Goal: Complete application form

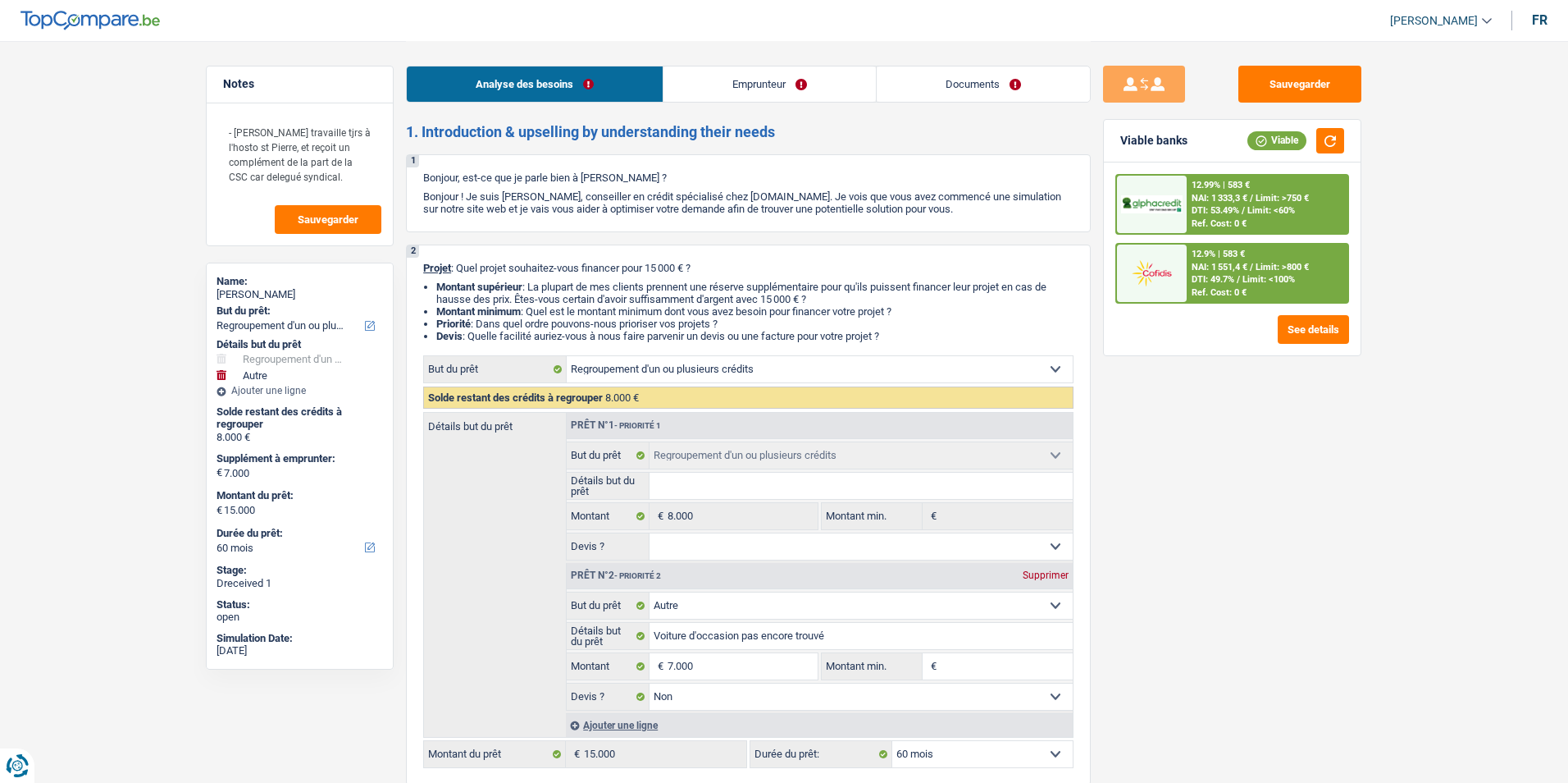
select select "refinancing"
select select "other"
select select "60"
select select "refinancing"
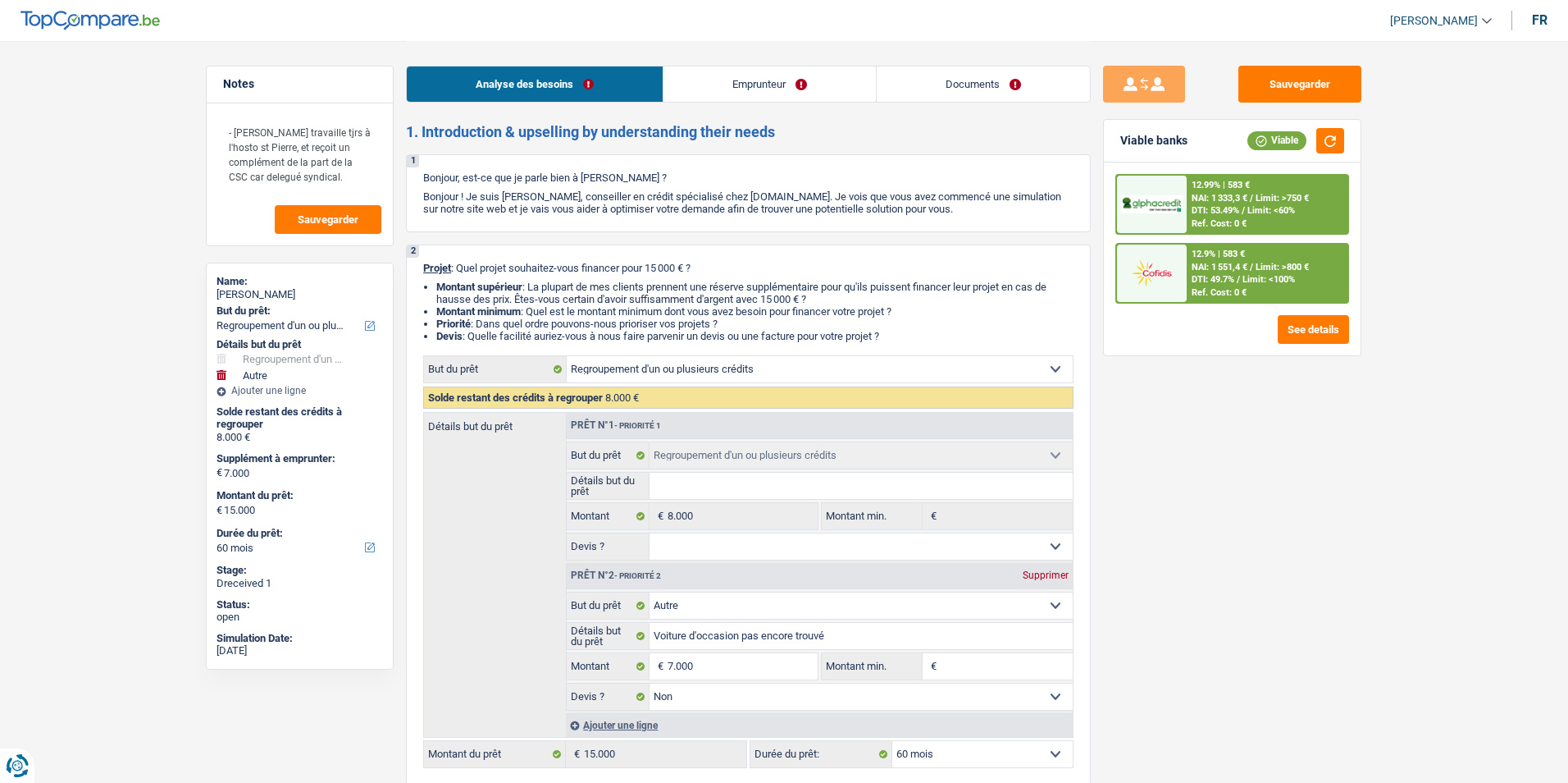
select select "refinancing"
select select "other"
select select "false"
select select "60"
select select "publicEmployee"
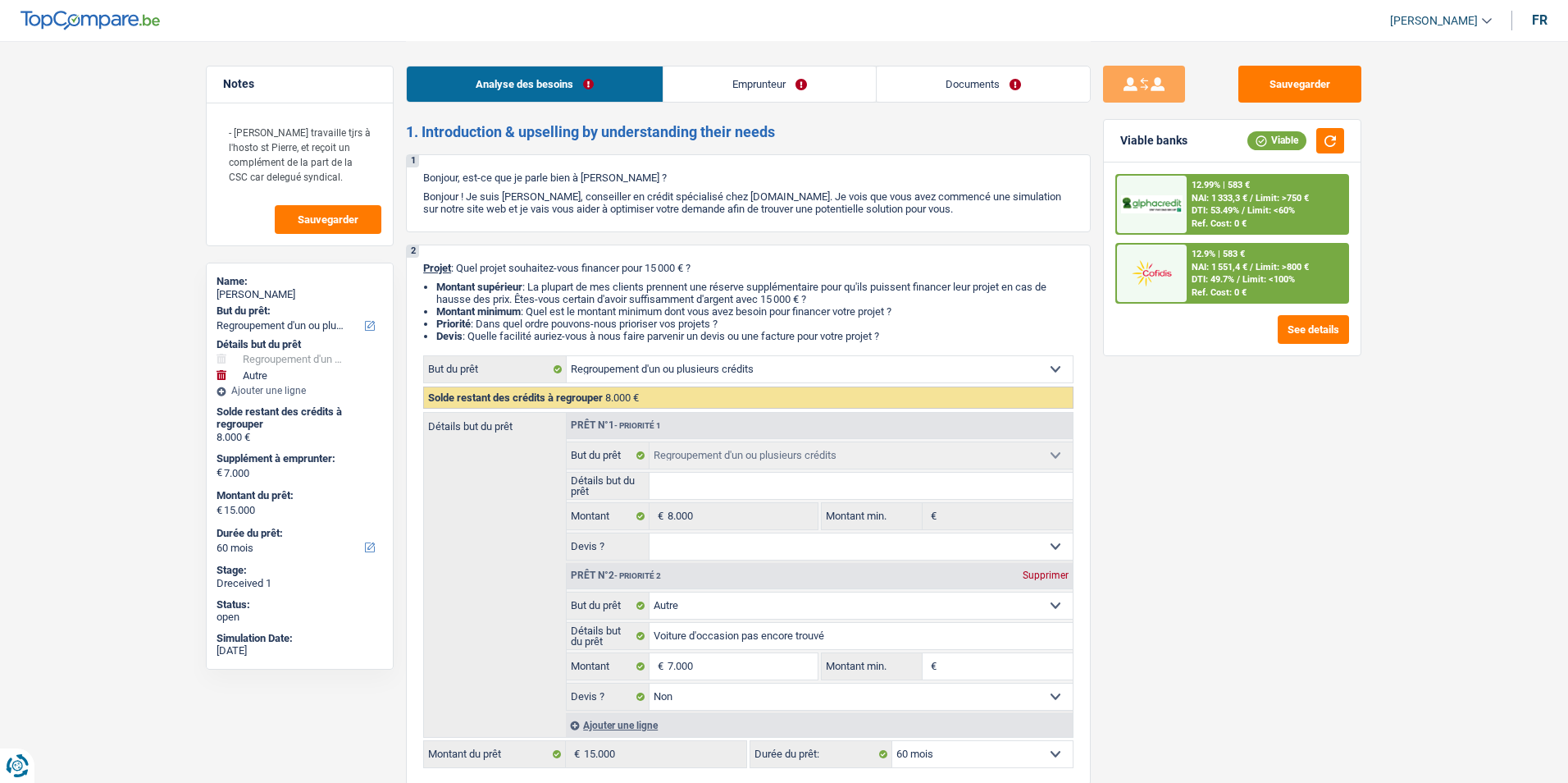
select select "familyAllowances"
select select "netSalary"
select select "alimony"
select select "previousEmployerCompensation"
select select "mealVouchers"
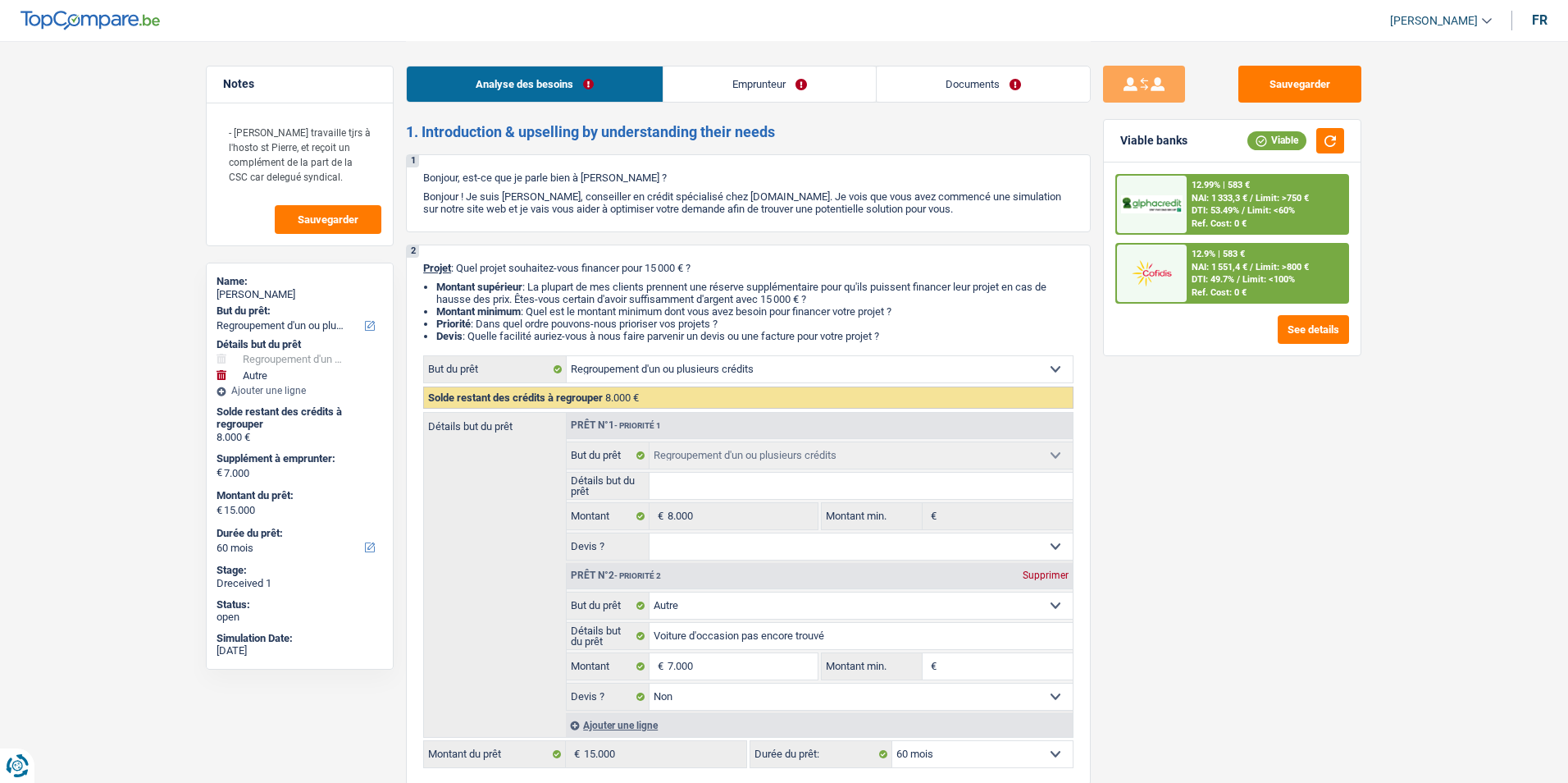
select select "rents"
select select "cardOrCredit"
select select "refinancing"
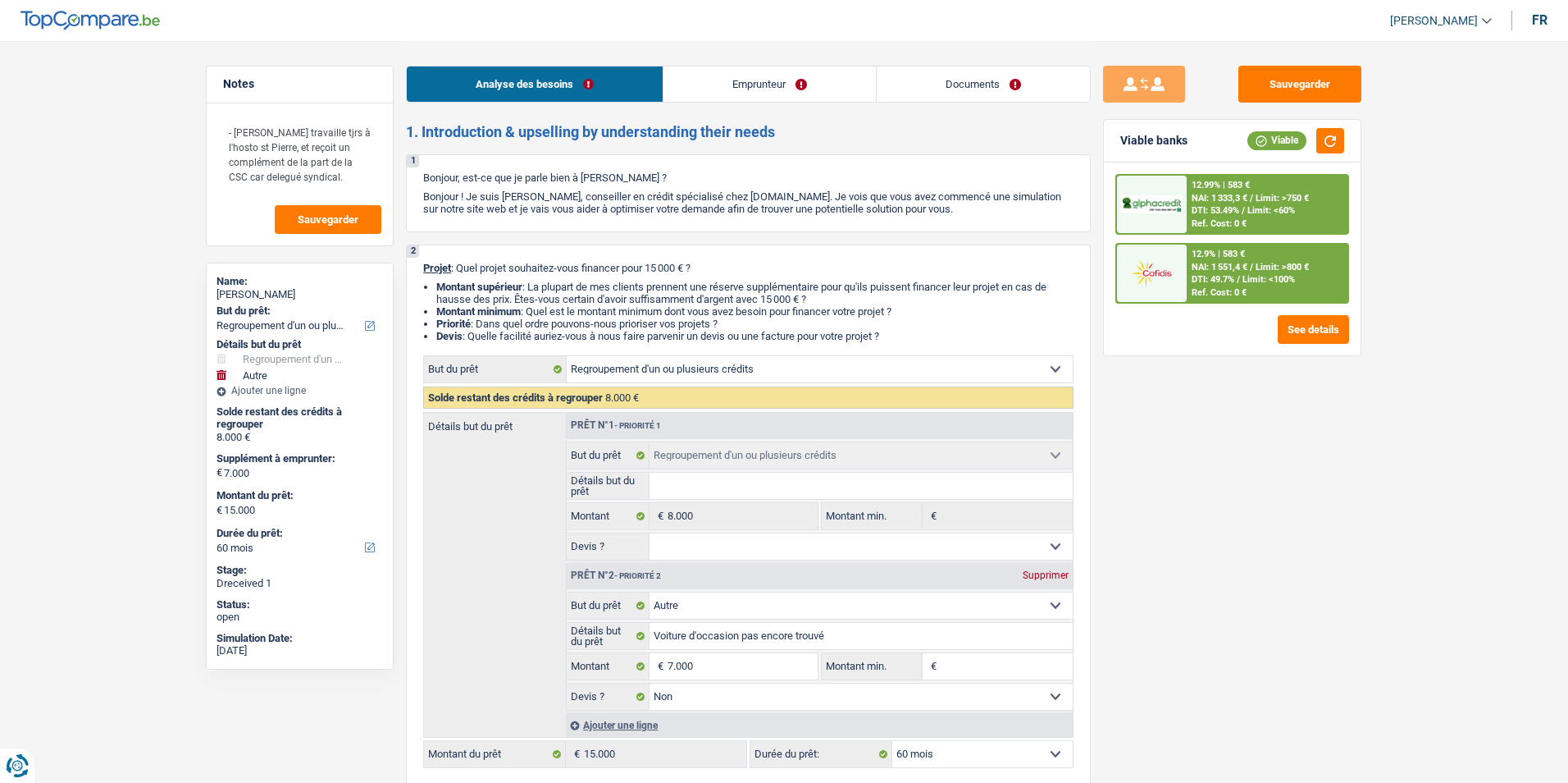
select select "refinancing"
select select "other"
select select "false"
select select "60"
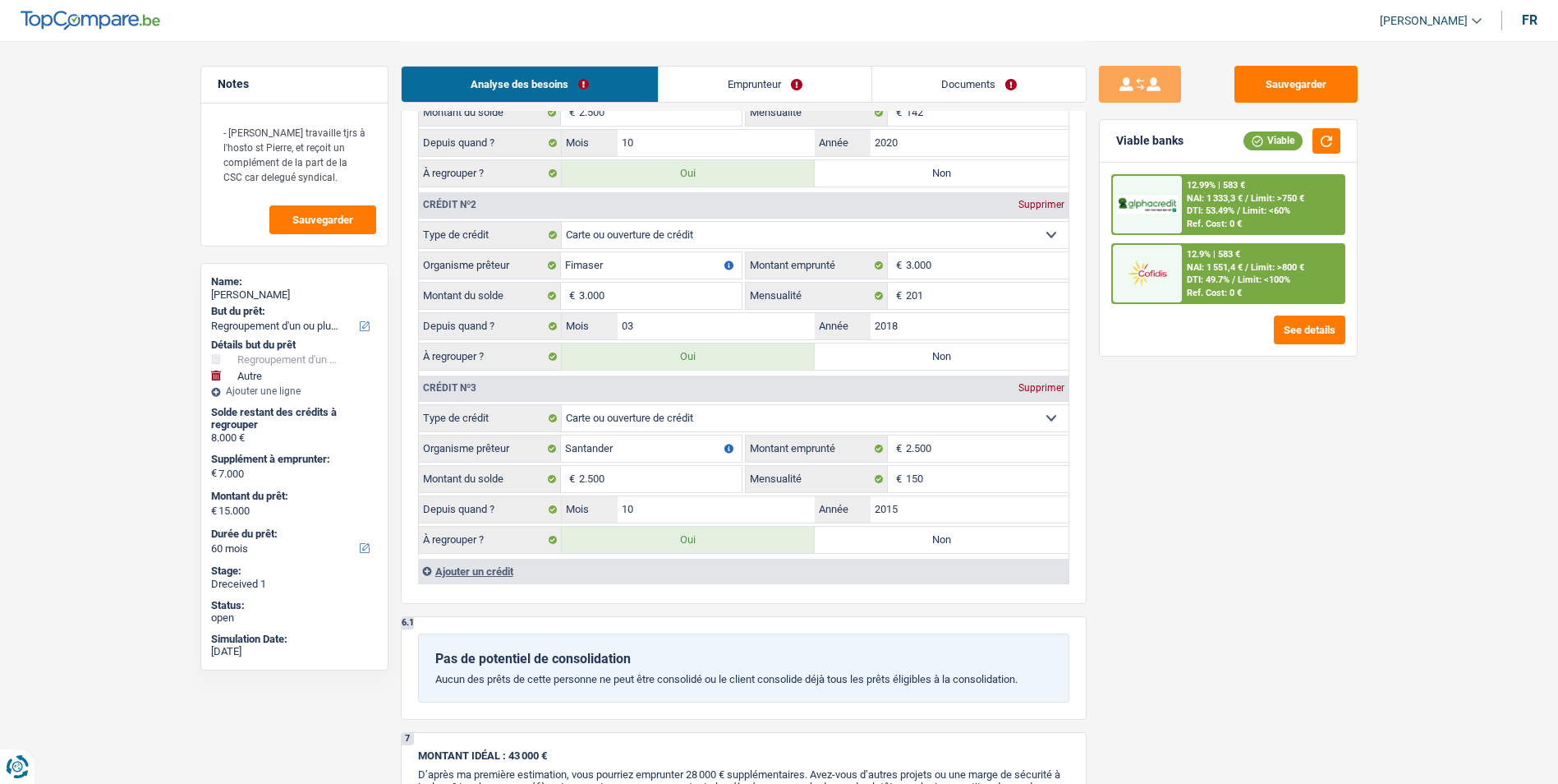
scroll to position [1725, 0]
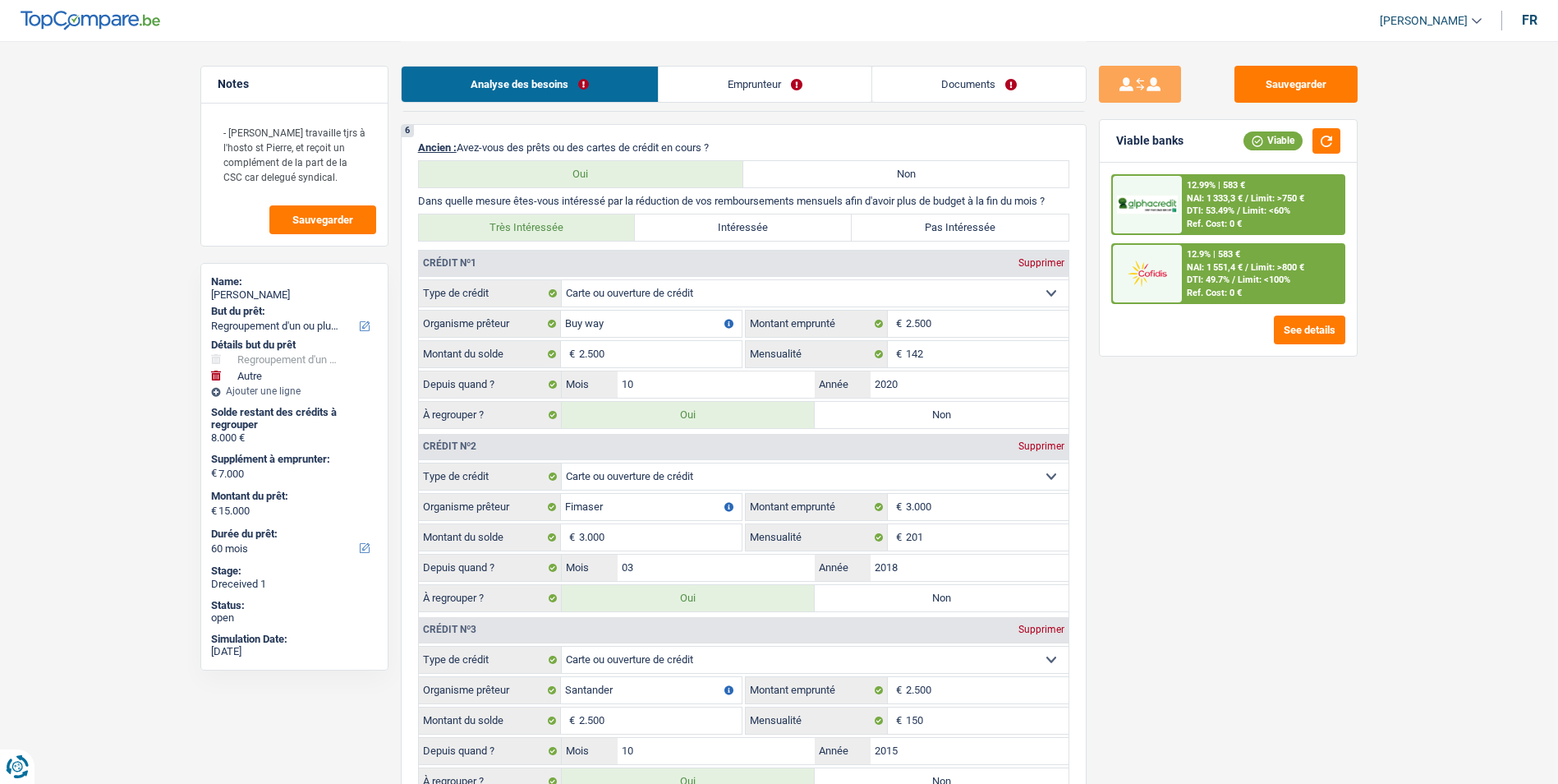
click at [740, 79] on link "Emprunteur" at bounding box center [765, 85] width 213 height 36
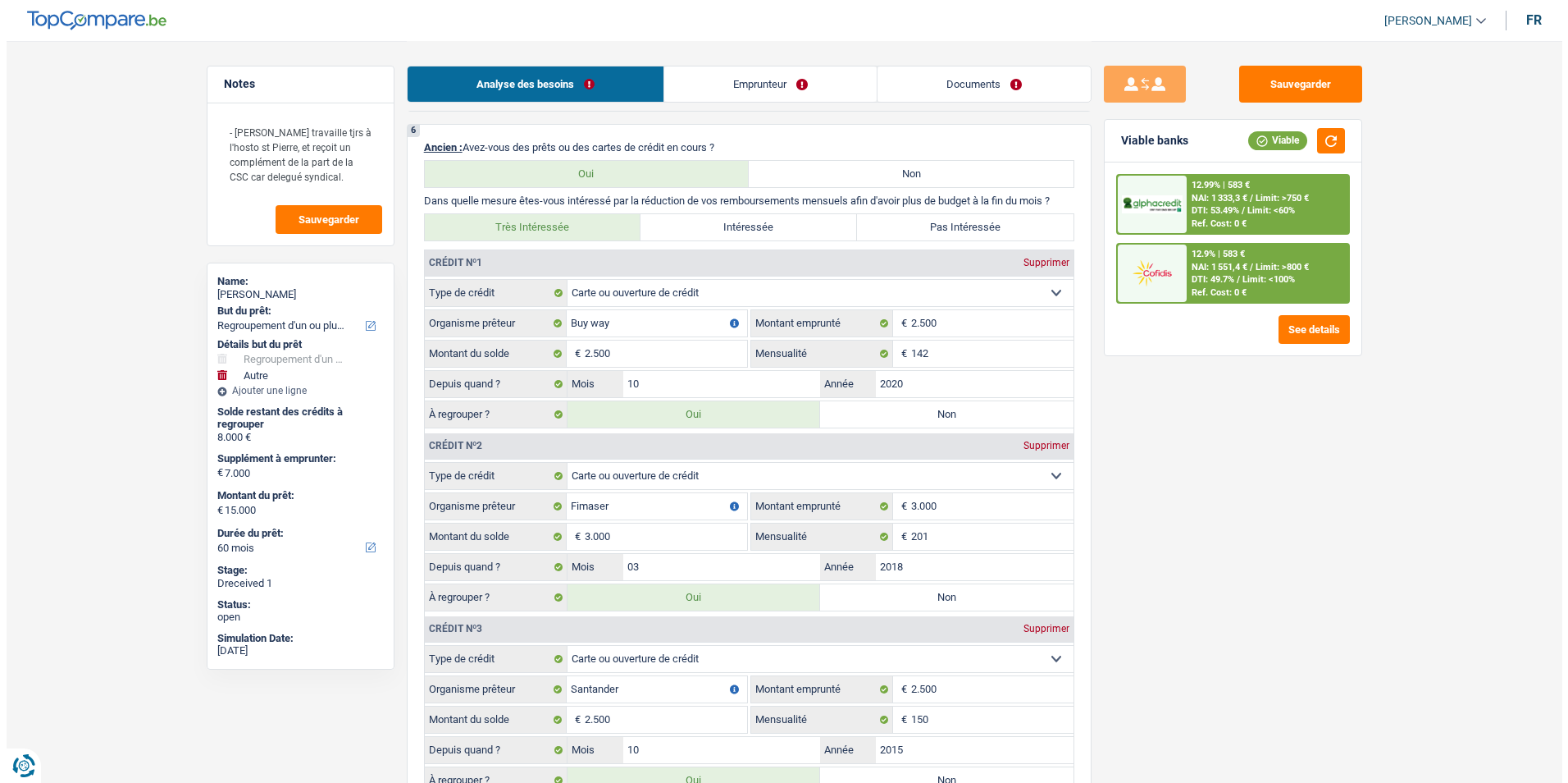
scroll to position [0, 0]
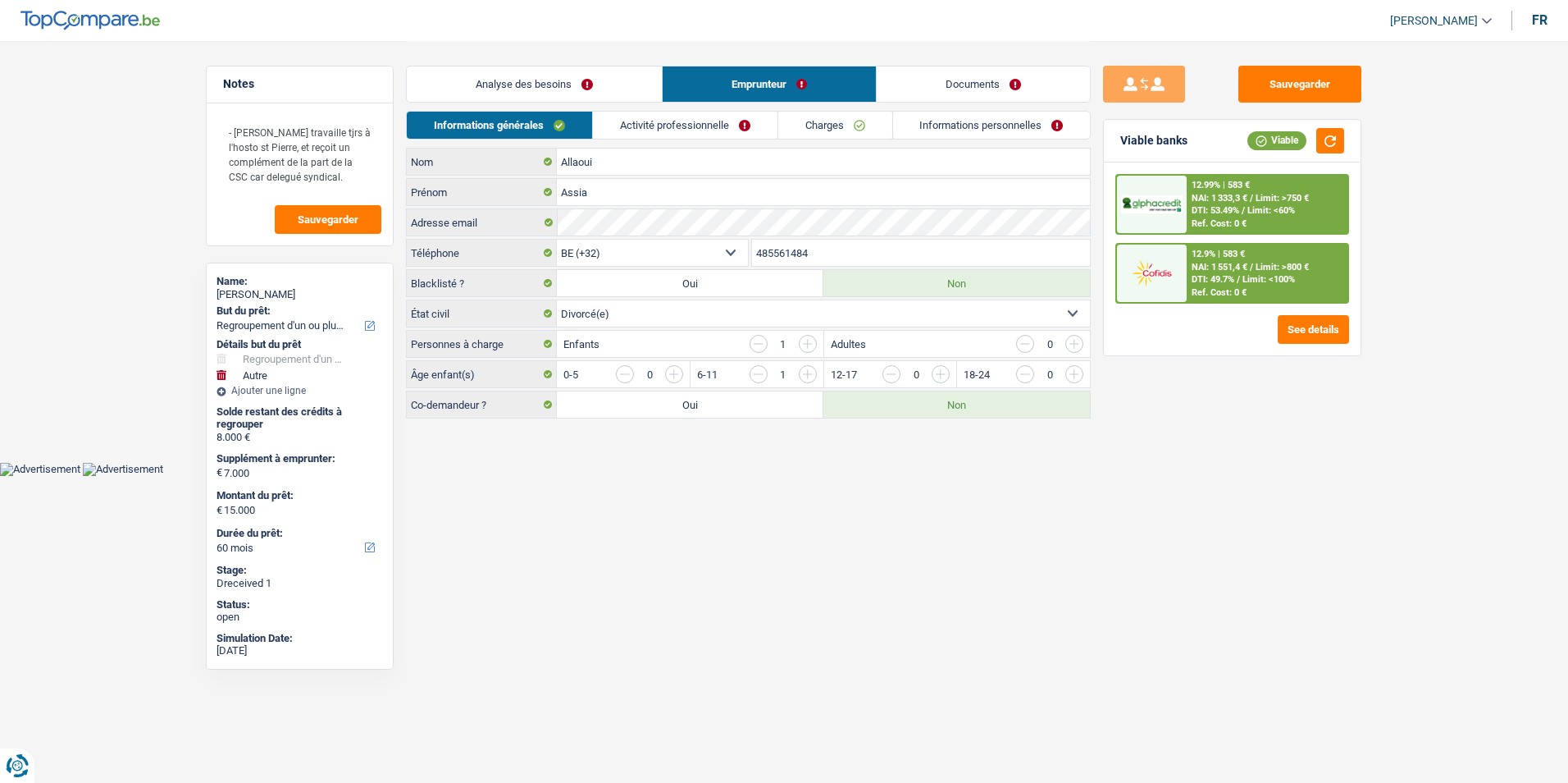
click at [918, 88] on link "Documents" at bounding box center [982, 84] width 213 height 36
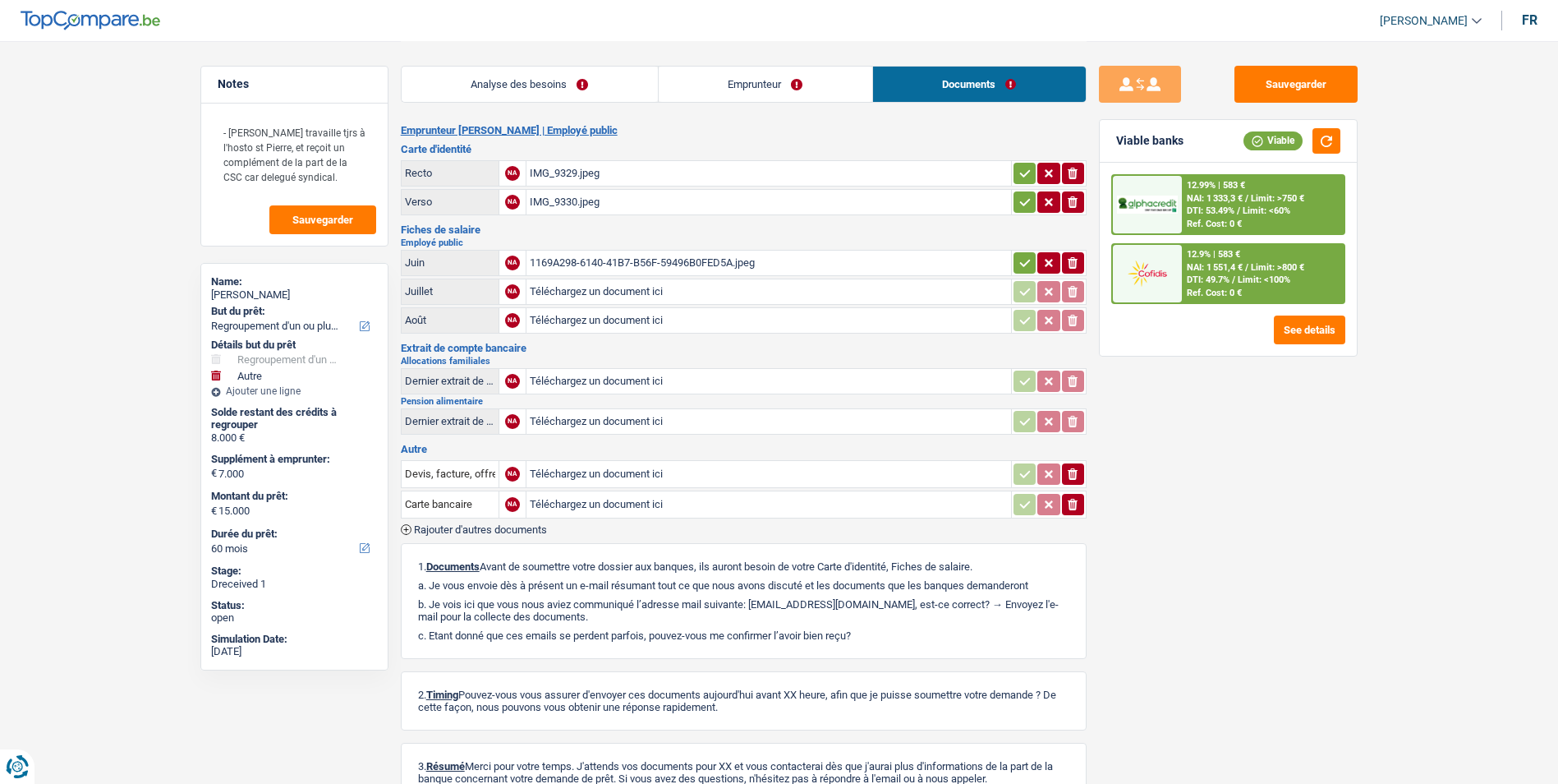
click at [511, 79] on link "Analyse des besoins" at bounding box center [530, 85] width 256 height 36
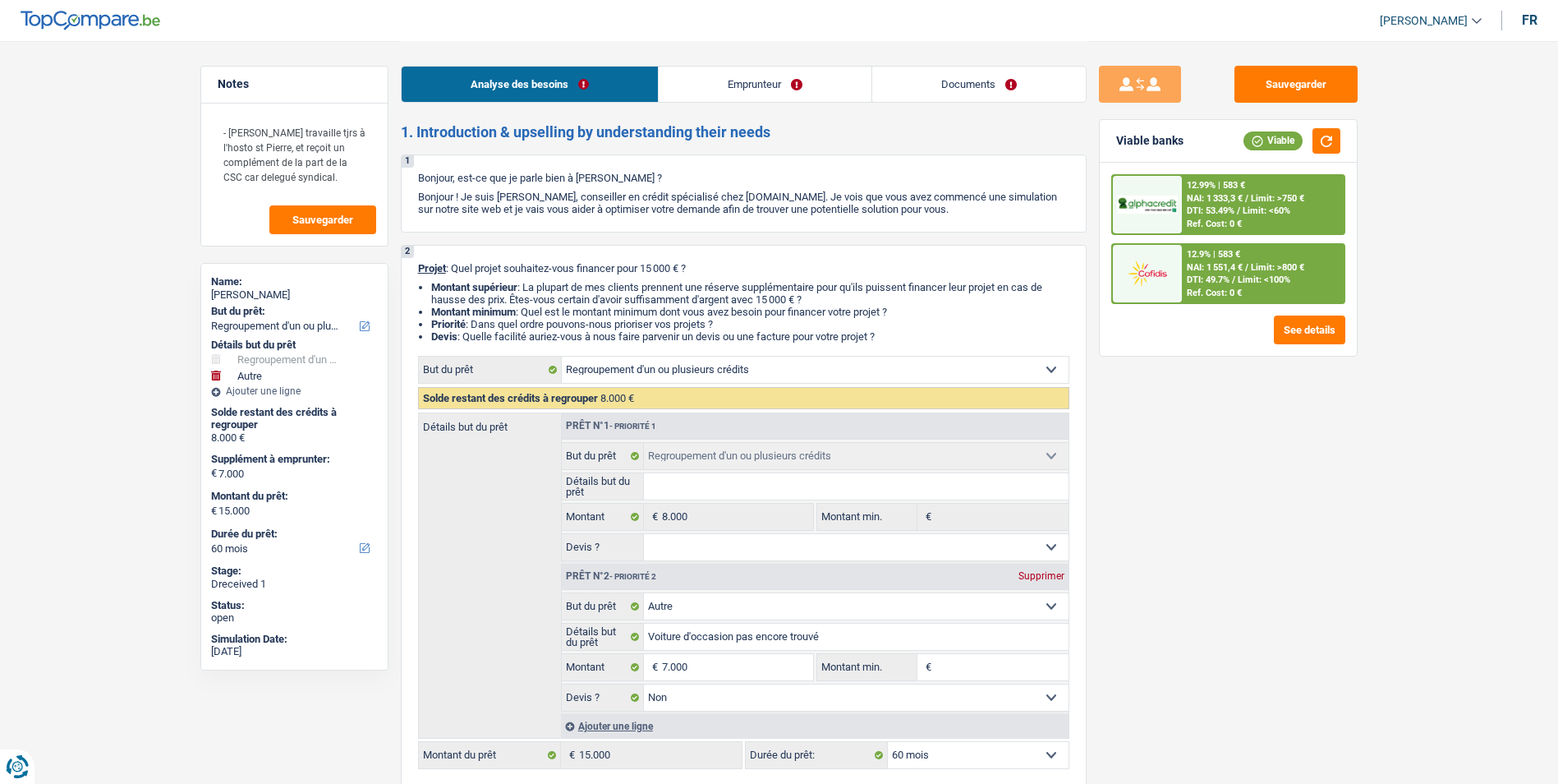
click at [729, 86] on link "Emprunteur" at bounding box center [765, 85] width 213 height 36
